Goal: Task Accomplishment & Management: Use online tool/utility

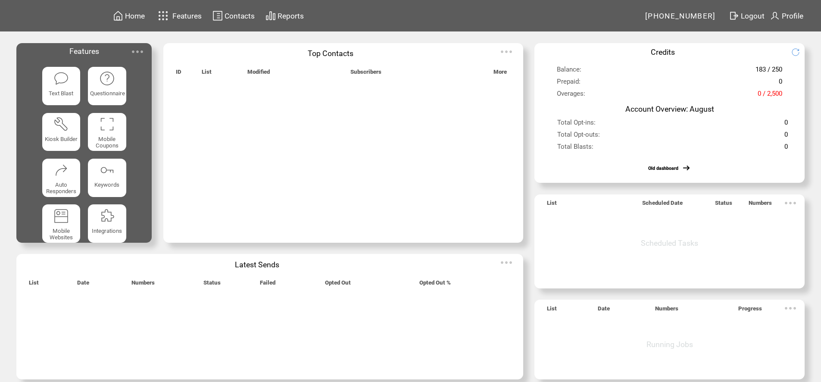
click at [140, 52] on img at bounding box center [137, 51] width 17 height 17
click at [140, 50] on img at bounding box center [137, 51] width 17 height 17
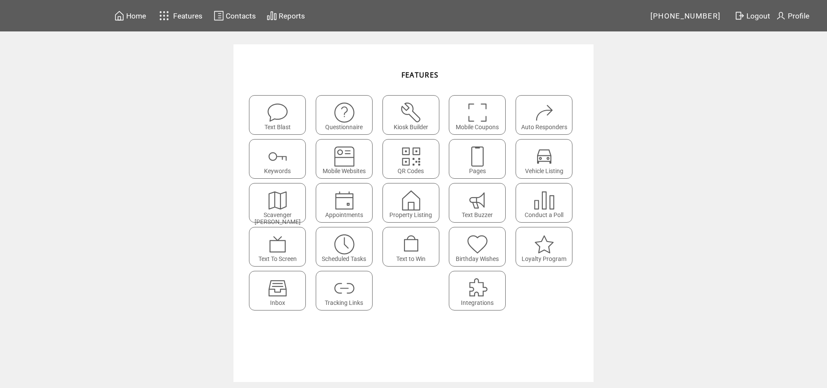
click at [274, 283] on img at bounding box center [277, 288] width 23 height 23
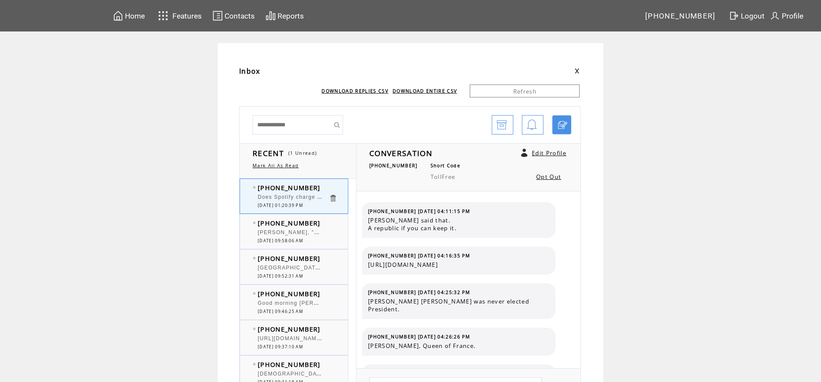
scroll to position [873, 0]
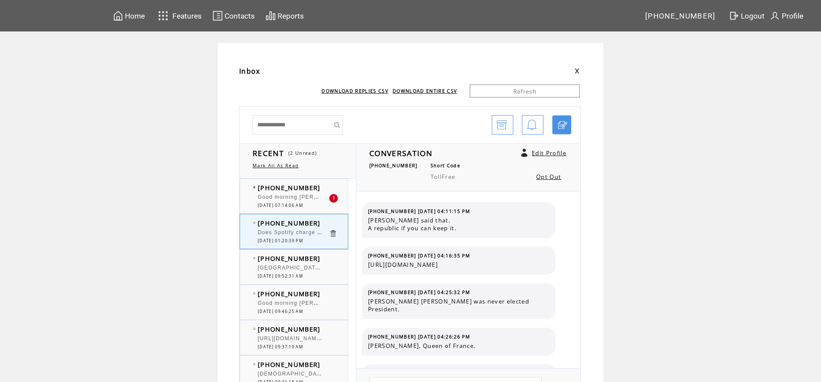
scroll to position [873, 0]
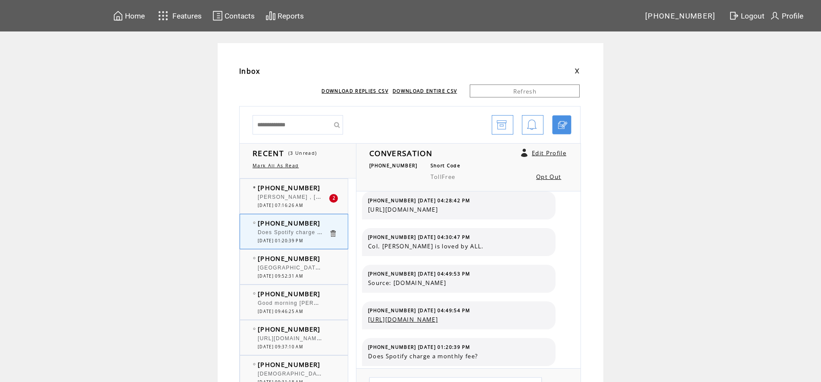
click at [317, 199] on span "[PERSON_NAME] , [PERSON_NAME] was on the NFL pre game with [PERSON_NAME]. Love …" at bounding box center [404, 196] width 293 height 9
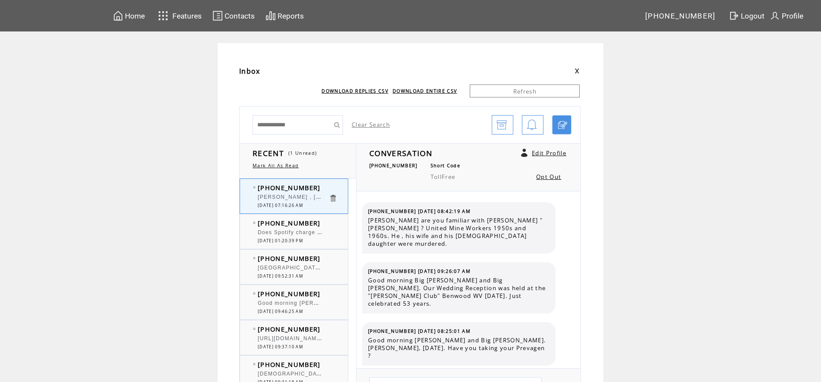
scroll to position [2994, 0]
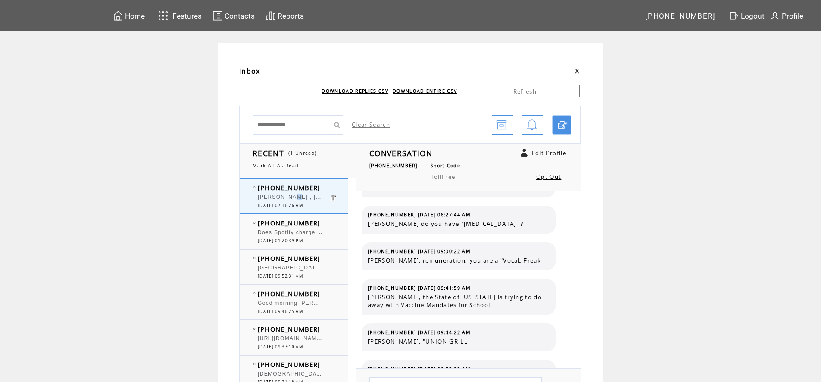
click at [295, 194] on span "[PERSON_NAME] , [PERSON_NAME] was on the NFL pre game with [PERSON_NAME]. Love …" at bounding box center [404, 196] width 293 height 9
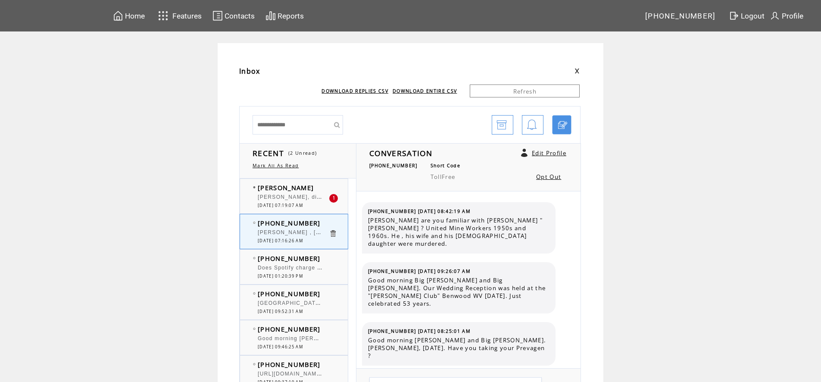
scroll to position [2994, 0]
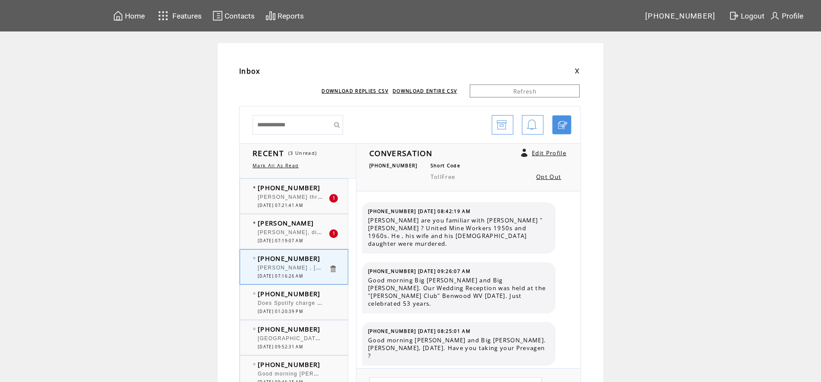
scroll to position [2994, 0]
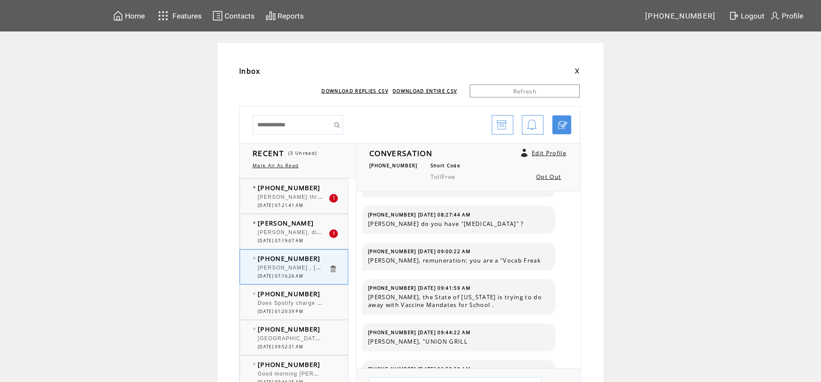
click at [305, 188] on span "[PHONE_NUMBER]" at bounding box center [289, 187] width 63 height 9
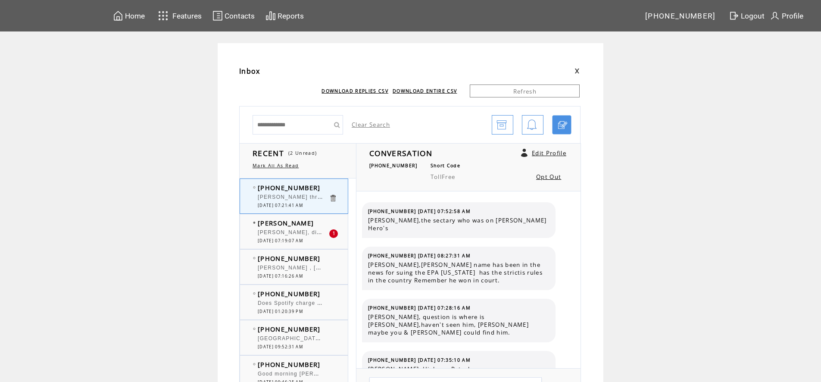
scroll to position [802, 0]
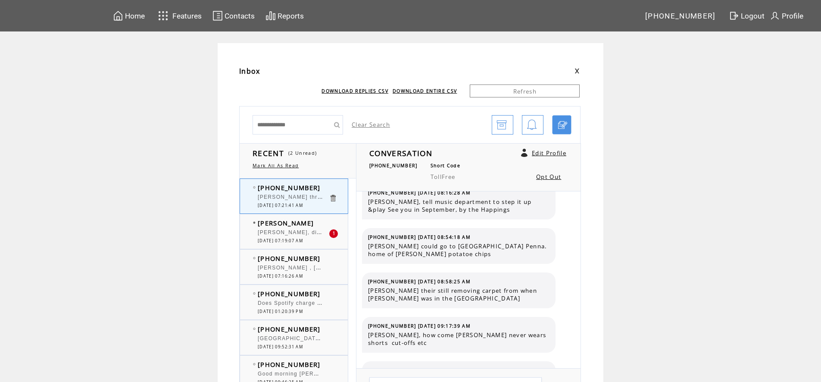
click at [291, 228] on div at bounding box center [293, 228] width 71 height 2
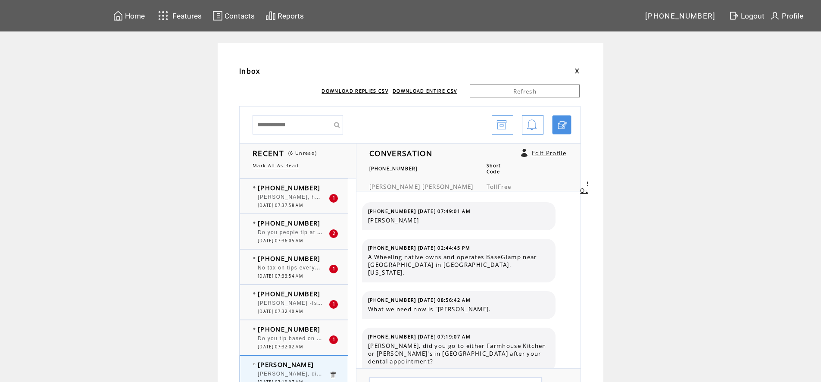
click at [302, 336] on span "Do you tip based on the total cost of the food and beverage or the total cost o…" at bounding box center [411, 337] width 306 height 9
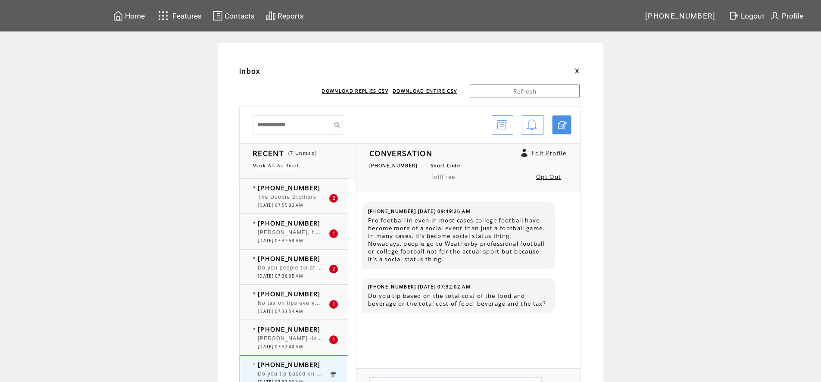
click at [305, 336] on span "[PERSON_NAME] -Is it [PERSON_NAME]'s or is it [PERSON_NAME]?" at bounding box center [357, 337] width 198 height 9
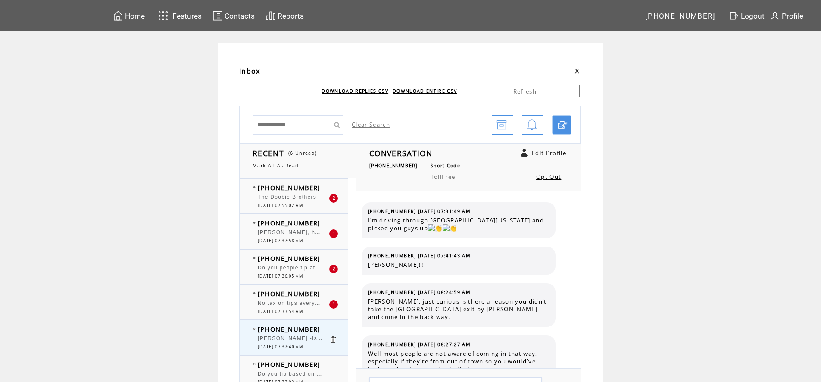
scroll to position [714, 0]
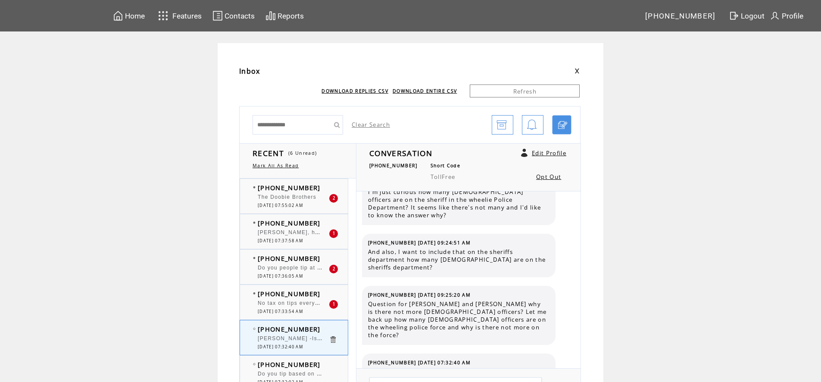
click at [305, 305] on span "No tax on tips everybody has [PERSON_NAME] derangement syndrome so now they're …" at bounding box center [409, 302] width 302 height 9
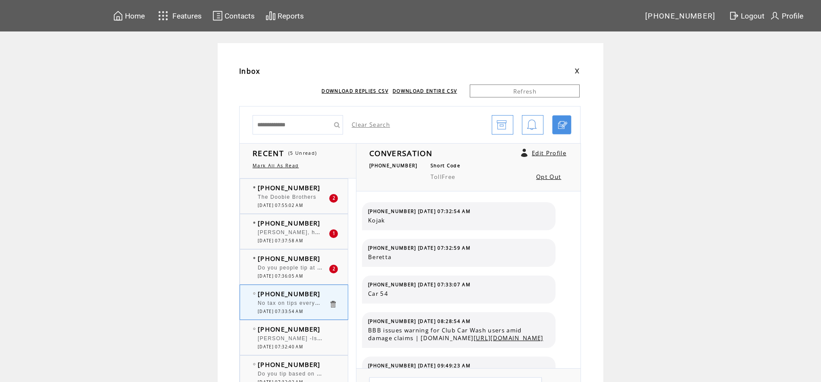
scroll to position [2187, 0]
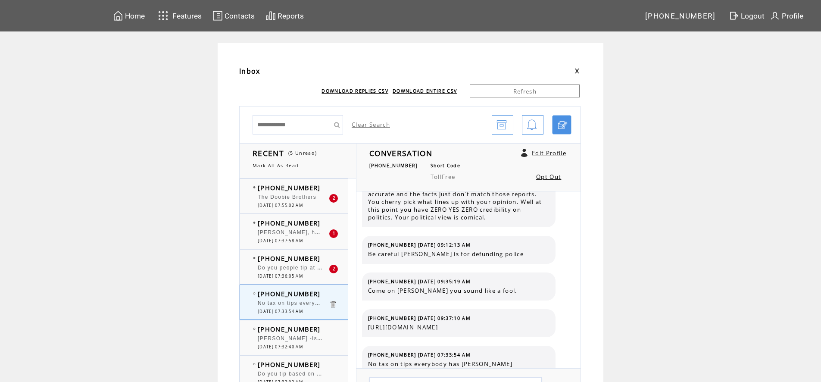
click at [303, 268] on span "Do you people tip at Patsy's pizza?" at bounding box center [308, 266] width 100 height 9
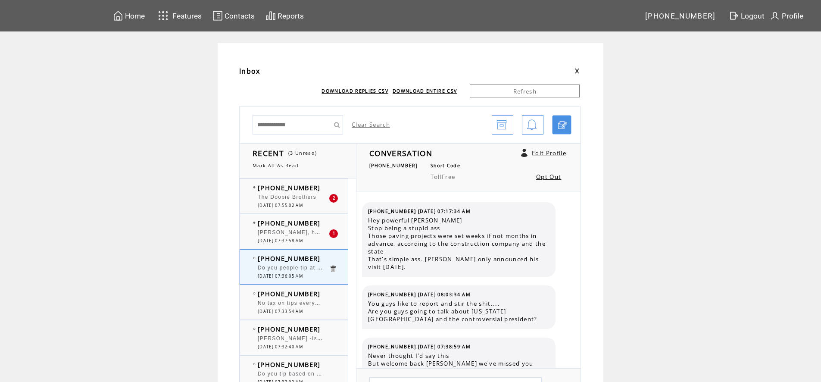
scroll to position [233, 0]
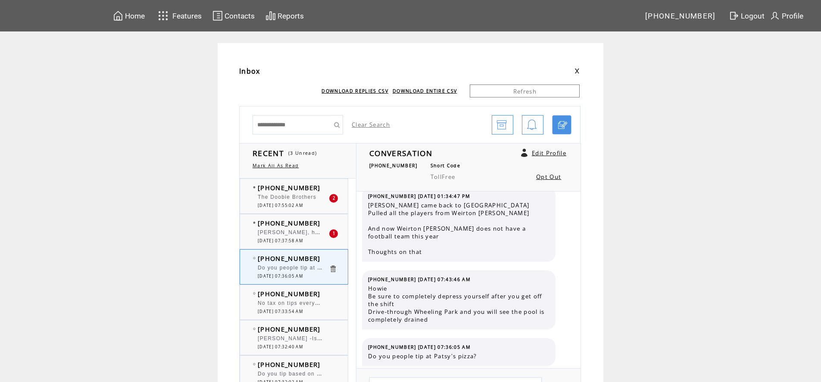
click at [273, 234] on span "[PERSON_NAME], here a though,maybe polation should get paid for what they Do" at bounding box center [374, 231] width 233 height 9
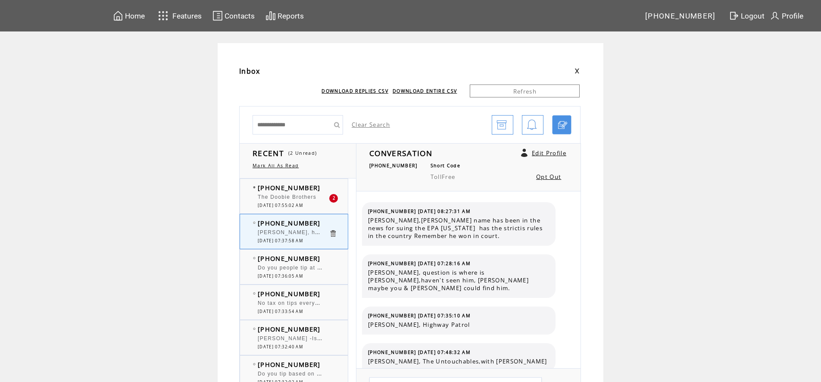
scroll to position [809, 0]
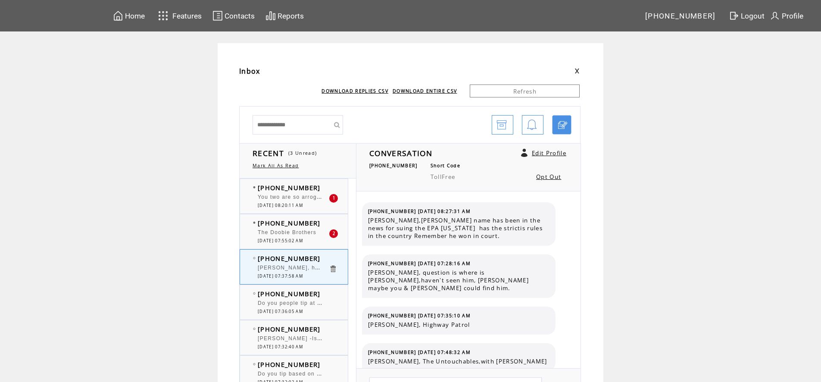
scroll to position [809, 0]
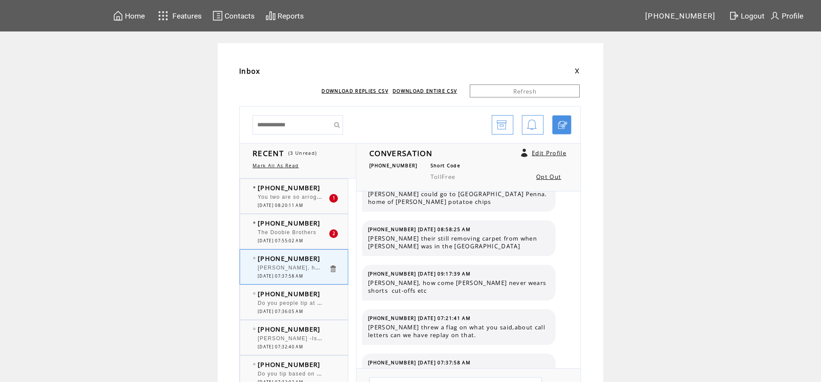
click at [309, 199] on span "You two are so arrogant get over yourselves you don't go over 20%. It's just ea…" at bounding box center [420, 196] width 324 height 9
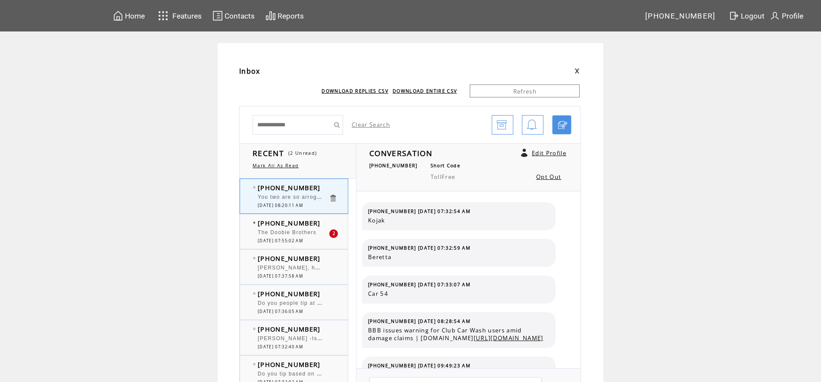
scroll to position [2283, 0]
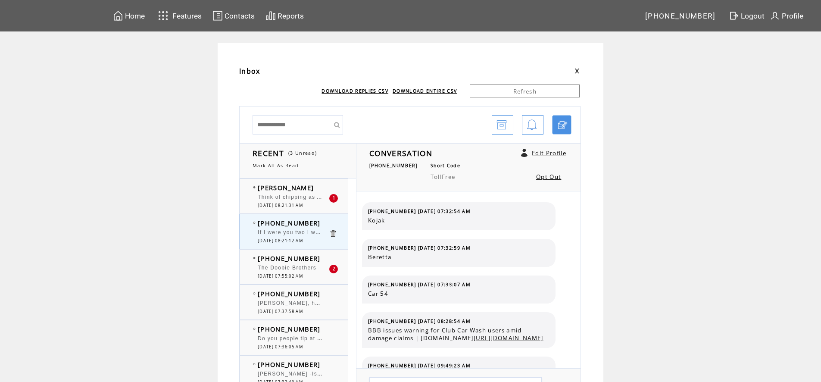
scroll to position [2283, 0]
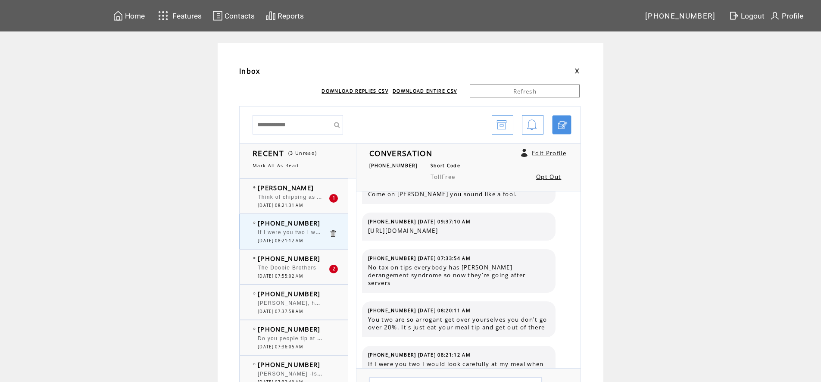
click at [309, 199] on span "Think of chipping as Ameri pay at a bigger company" at bounding box center [331, 196] width 147 height 9
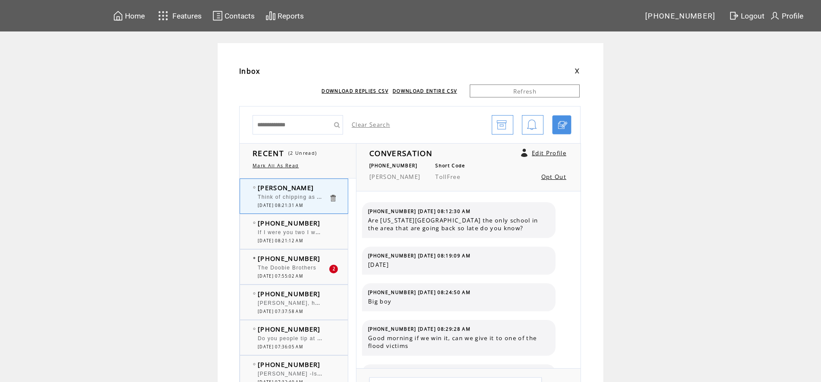
scroll to position [459, 0]
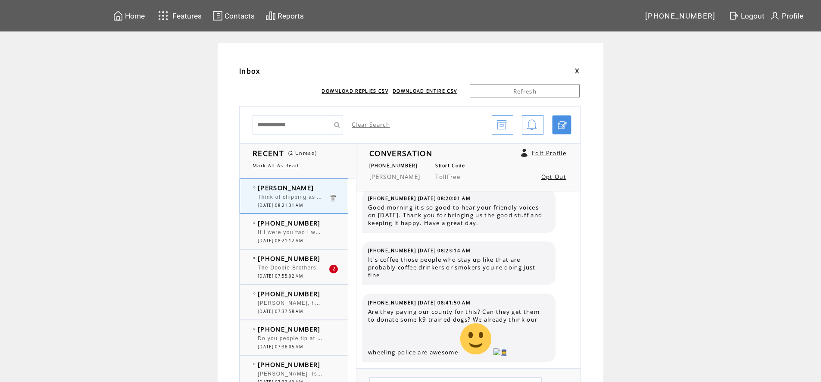
click at [301, 263] on div at bounding box center [293, 263] width 71 height 2
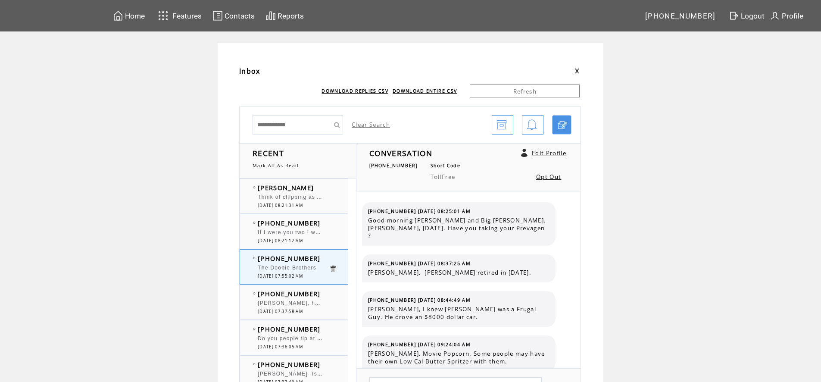
scroll to position [2986, 0]
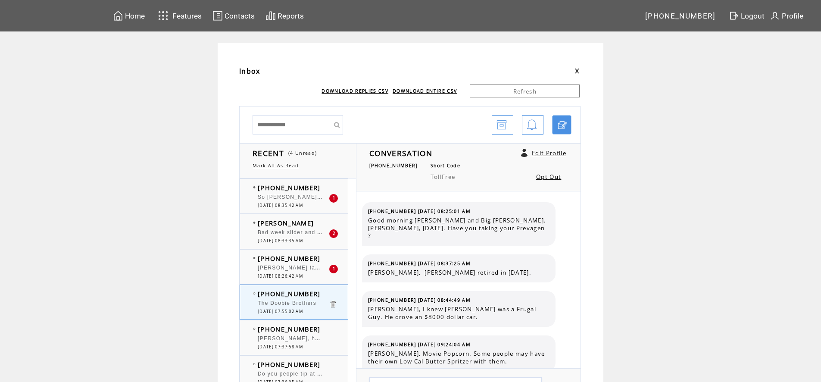
scroll to position [2986, 0]
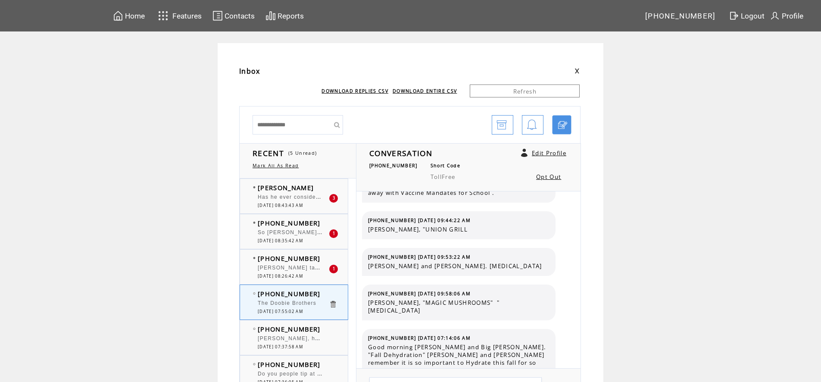
click at [296, 198] on span "Has he ever considered doing a family trip to [GEOGRAPHIC_DATA] or Hershey PA f…" at bounding box center [496, 196] width 476 height 9
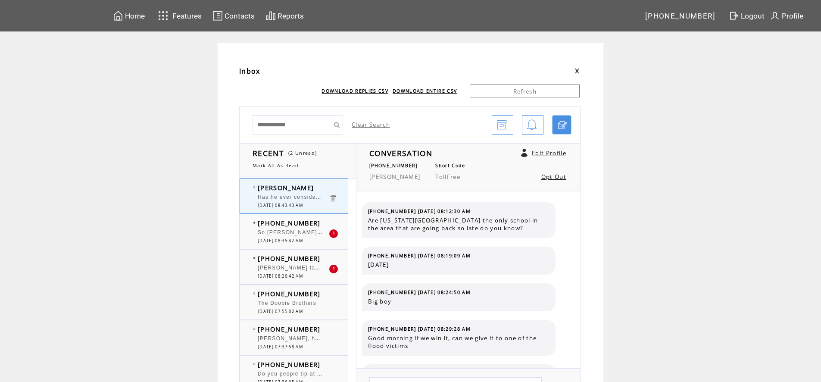
scroll to position [592, 0]
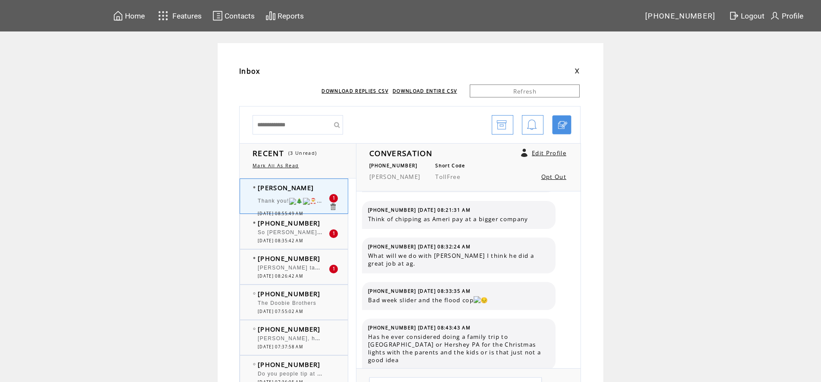
click at [291, 198] on div "Thank you!" at bounding box center [293, 202] width 71 height 9
click at [325, 341] on span "[PERSON_NAME], here a though,maybe polation should get paid for what they Do" at bounding box center [374, 337] width 233 height 9
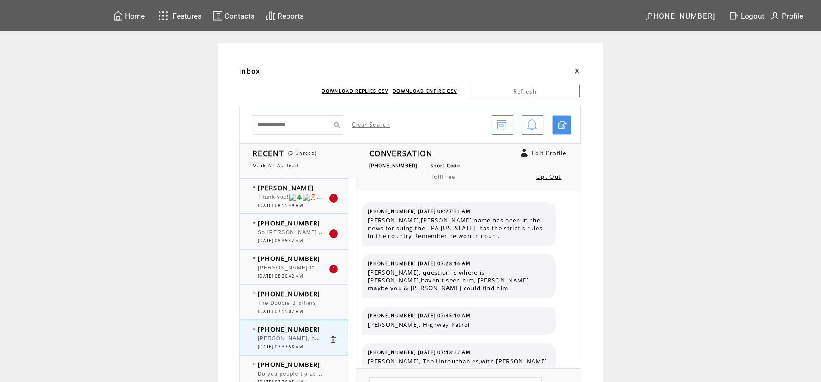
scroll to position [809, 0]
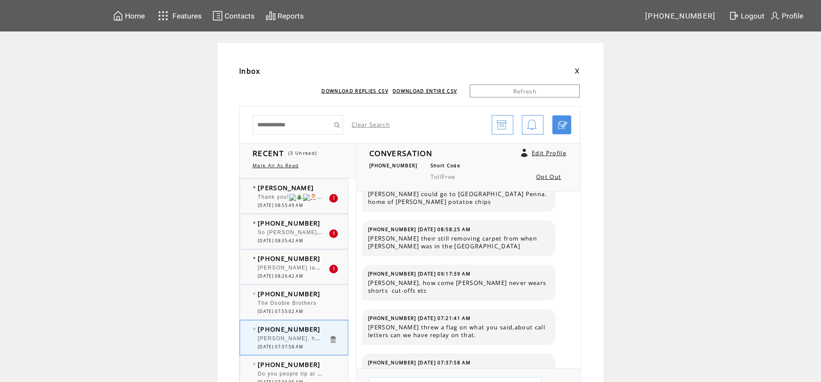
click at [307, 201] on div "Thank you!" at bounding box center [293, 198] width 71 height 9
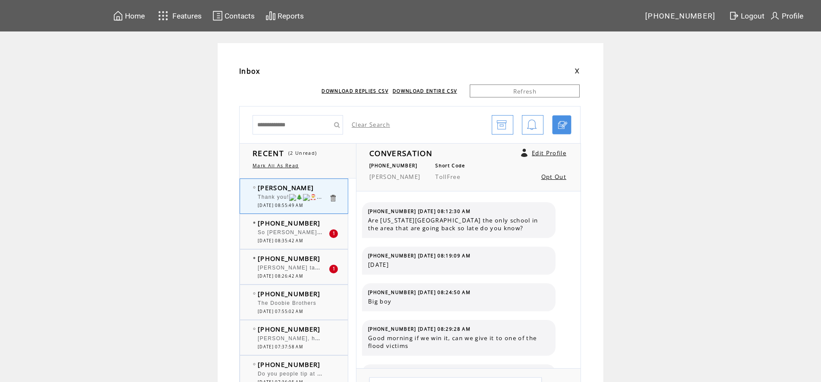
scroll to position [629, 0]
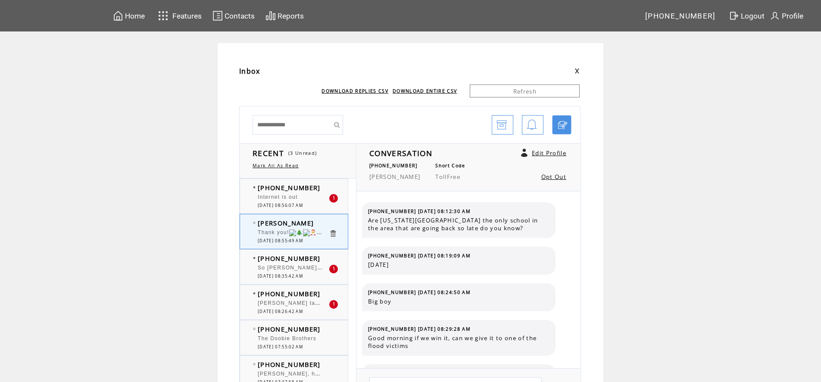
scroll to position [629, 0]
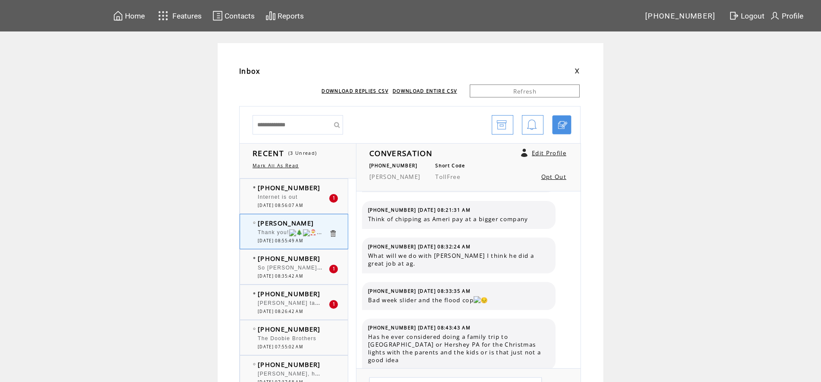
click at [301, 203] on span "[DATE] 08:56:07 AM" at bounding box center [280, 205] width 45 height 6
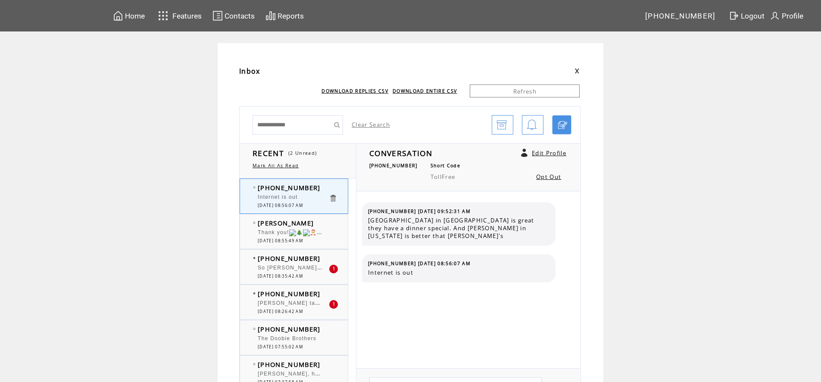
click at [306, 335] on div at bounding box center [293, 334] width 71 height 2
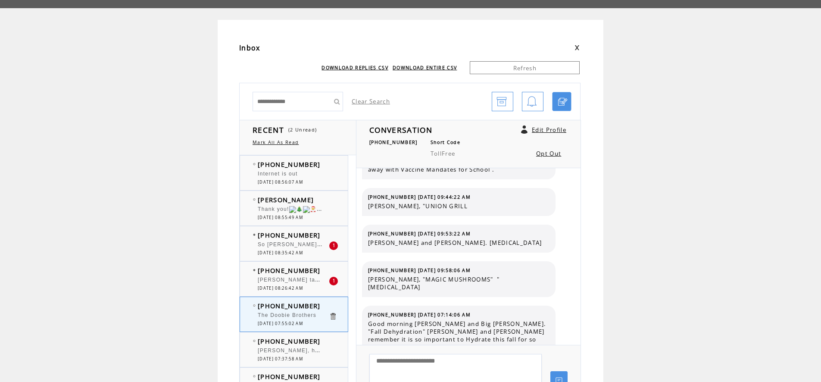
scroll to position [43, 0]
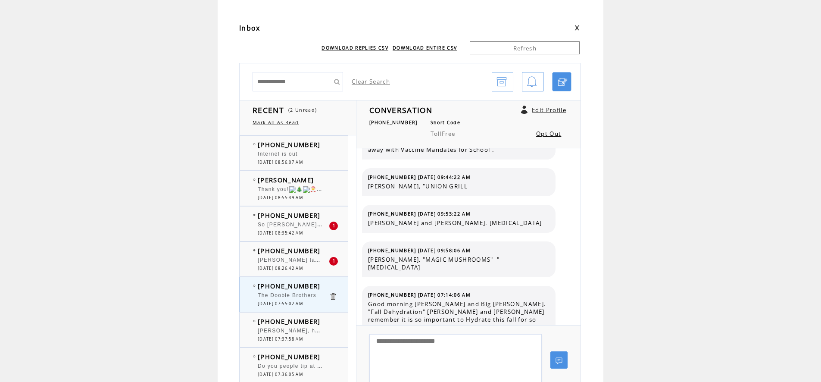
click at [313, 263] on span "[PERSON_NAME] take a look in the mirror, your no prize. I wouldn't trade places…" at bounding box center [455, 260] width 394 height 6
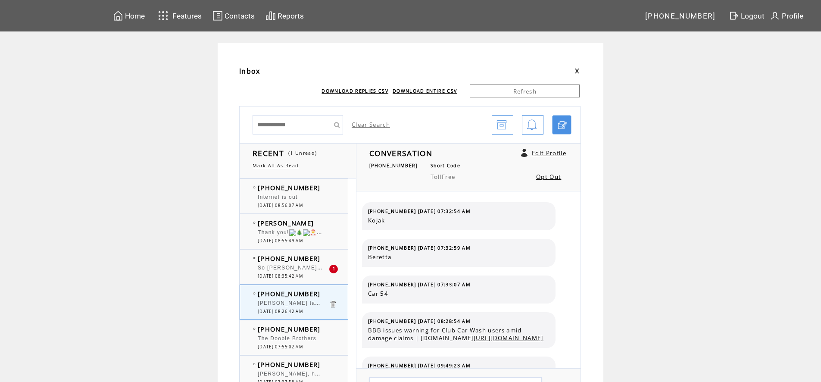
scroll to position [2297, 0]
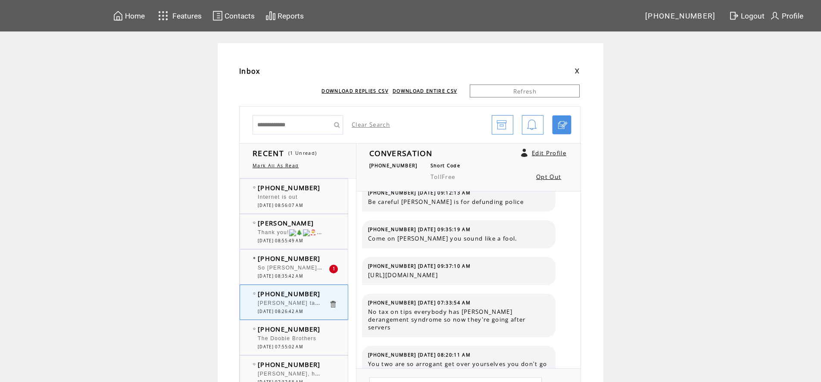
click at [298, 276] on span "[DATE] 08:35:42 AM" at bounding box center [280, 276] width 45 height 6
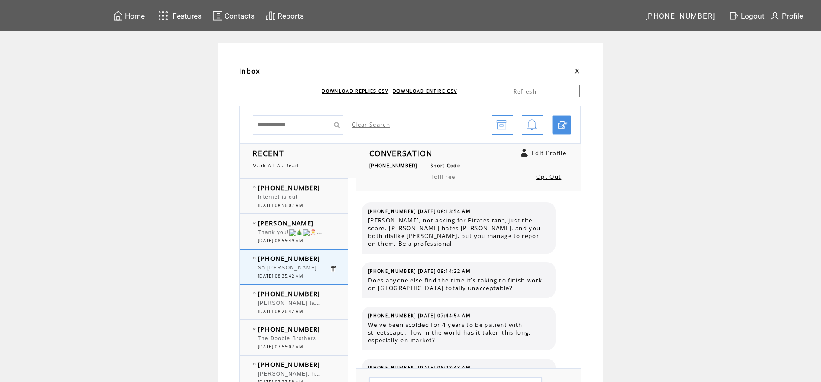
scroll to position [713, 0]
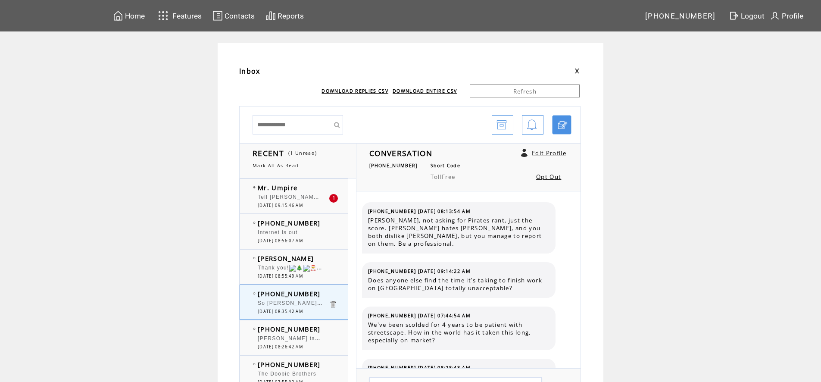
scroll to position [713, 0]
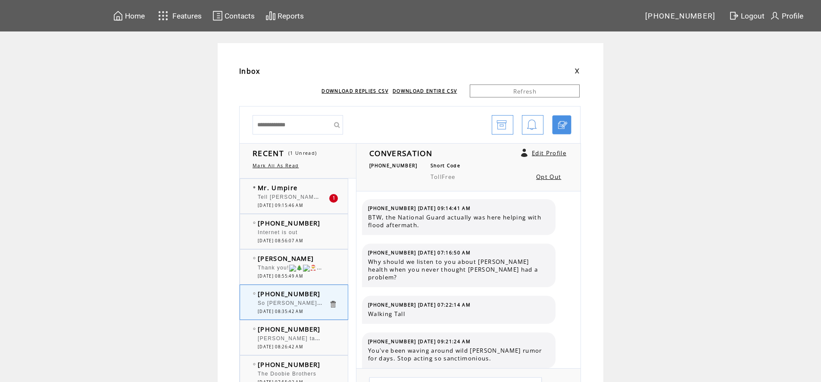
click at [329, 202] on td "[DATE] 09:15:46 AM" at bounding box center [293, 205] width 71 height 6
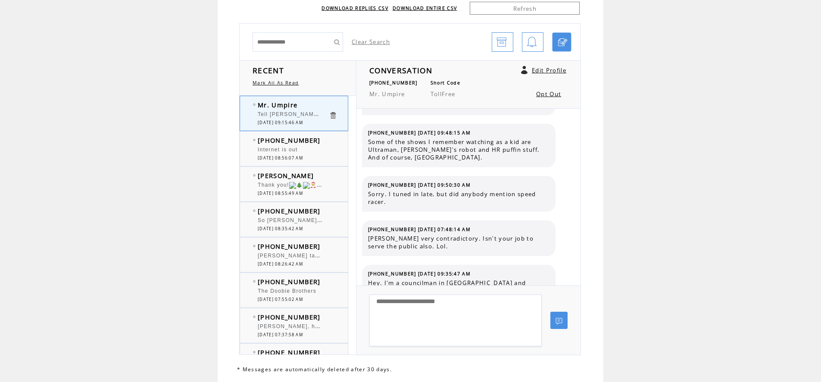
scroll to position [109, 0]
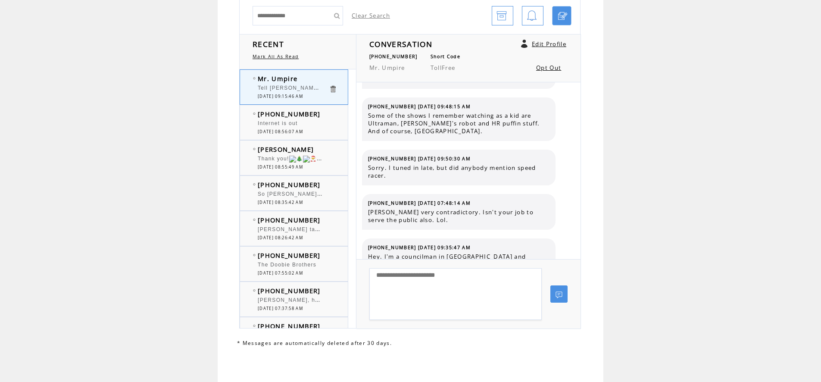
click at [285, 131] on span "[DATE] 08:56:07 AM" at bounding box center [280, 132] width 45 height 6
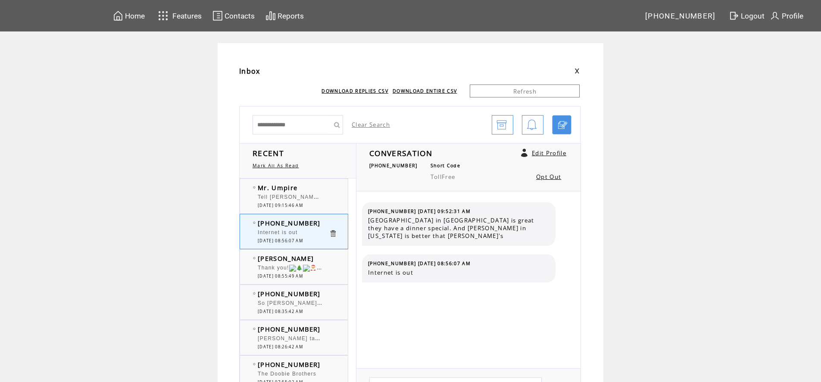
click at [285, 196] on span "Tell [PERSON_NAME], when he's waiting for Pizza at [PERSON_NAME]'s he should tu…" at bounding box center [459, 196] width 402 height 9
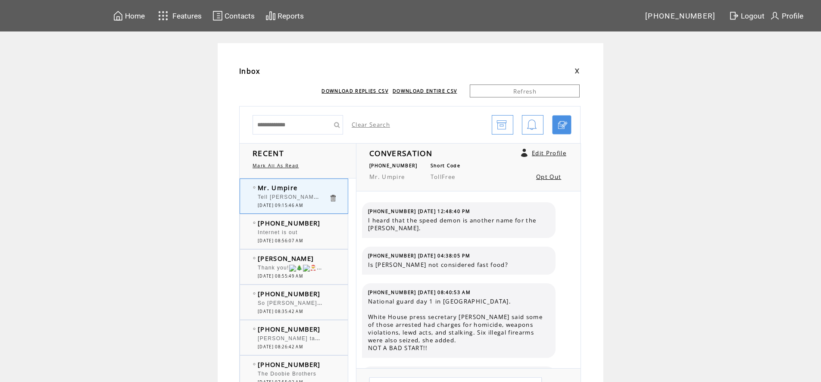
scroll to position [696, 0]
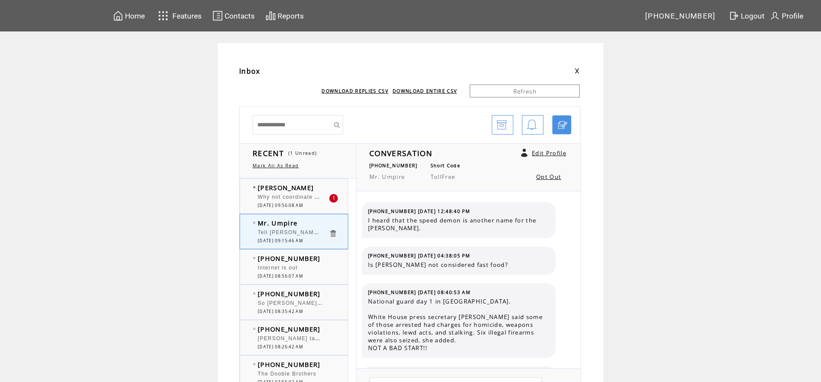
scroll to position [696, 0]
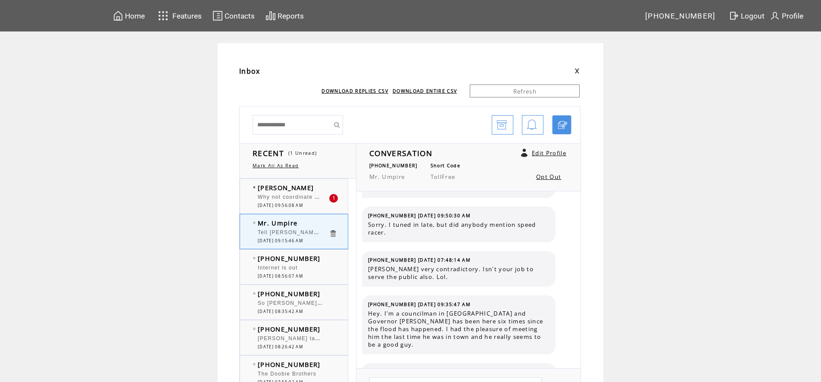
click at [303, 204] on span "09/05/2025 09:56:08 AM" at bounding box center [280, 205] width 45 height 6
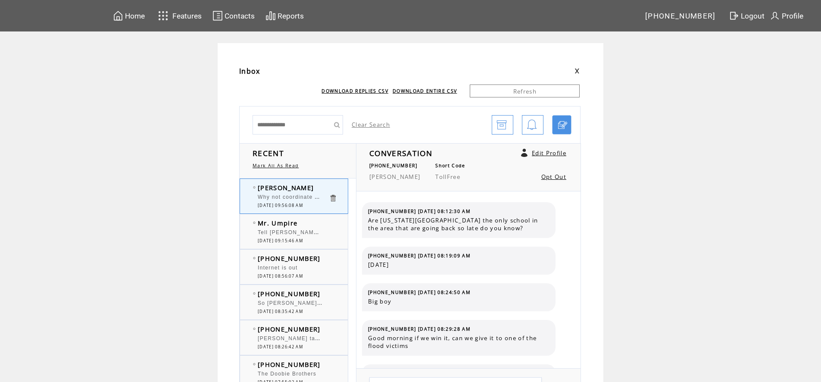
scroll to position [613, 0]
